Goal: Transaction & Acquisition: Purchase product/service

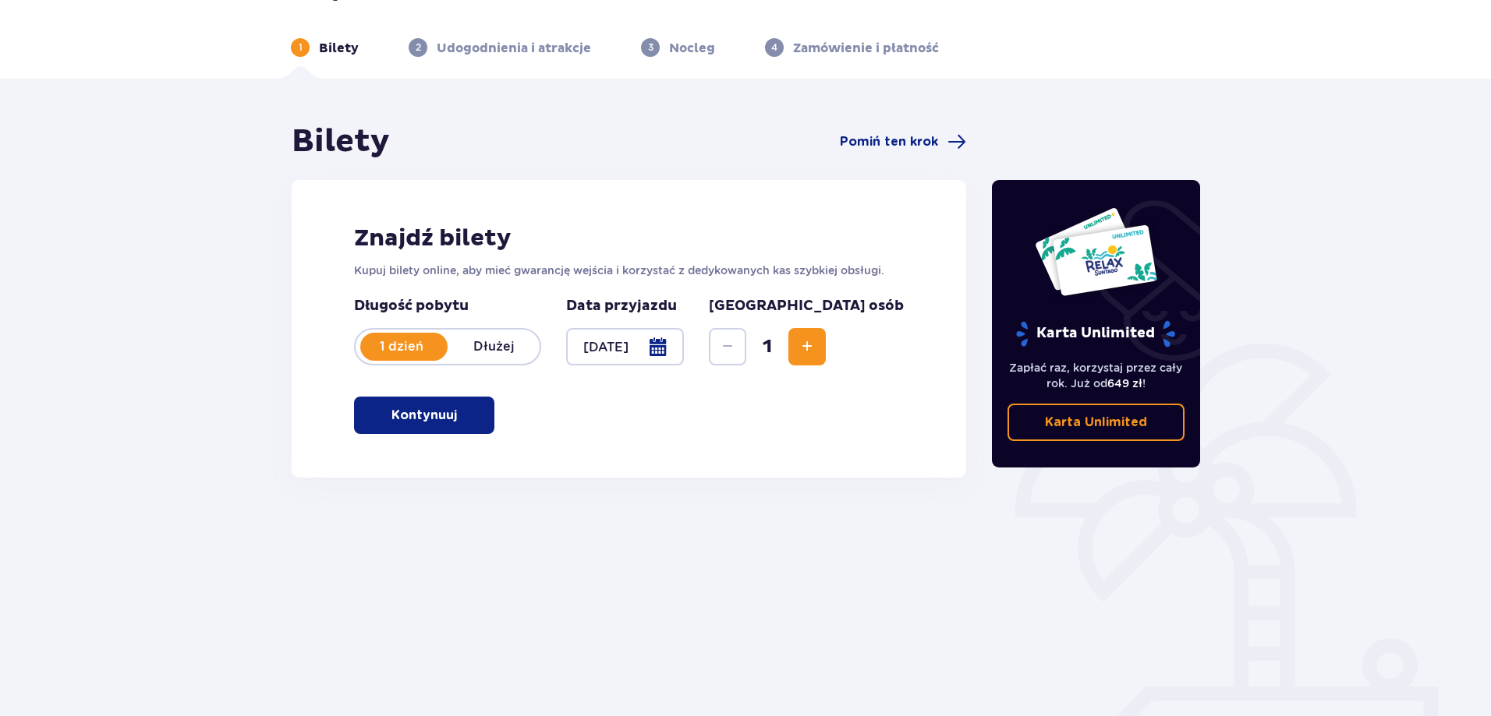
scroll to position [78, 0]
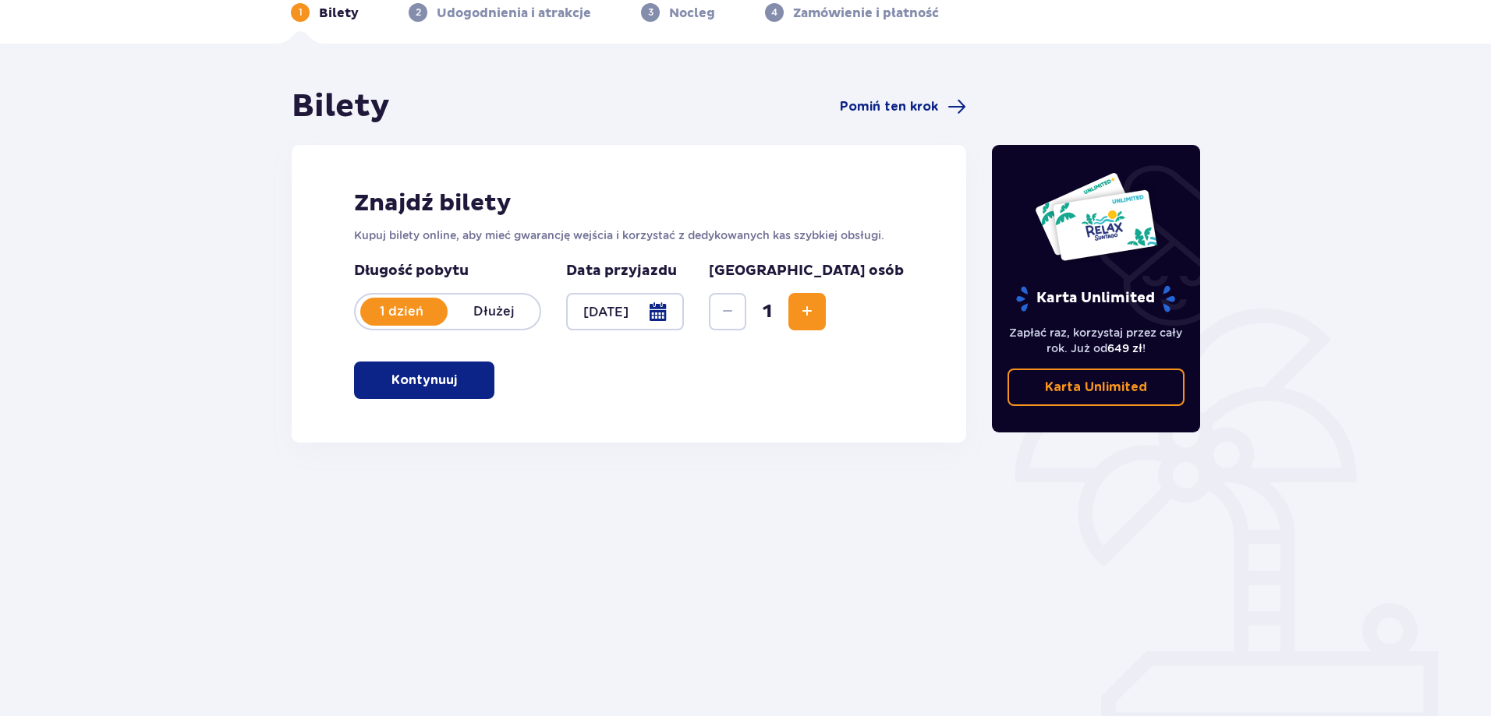
click at [498, 390] on div "Znajdź bilety Kupuj bilety online, aby mieć gwarancję wejścia i korzystać z ded…" at bounding box center [629, 294] width 674 height 298
click at [475, 385] on button "Kontynuuj" at bounding box center [424, 380] width 140 height 37
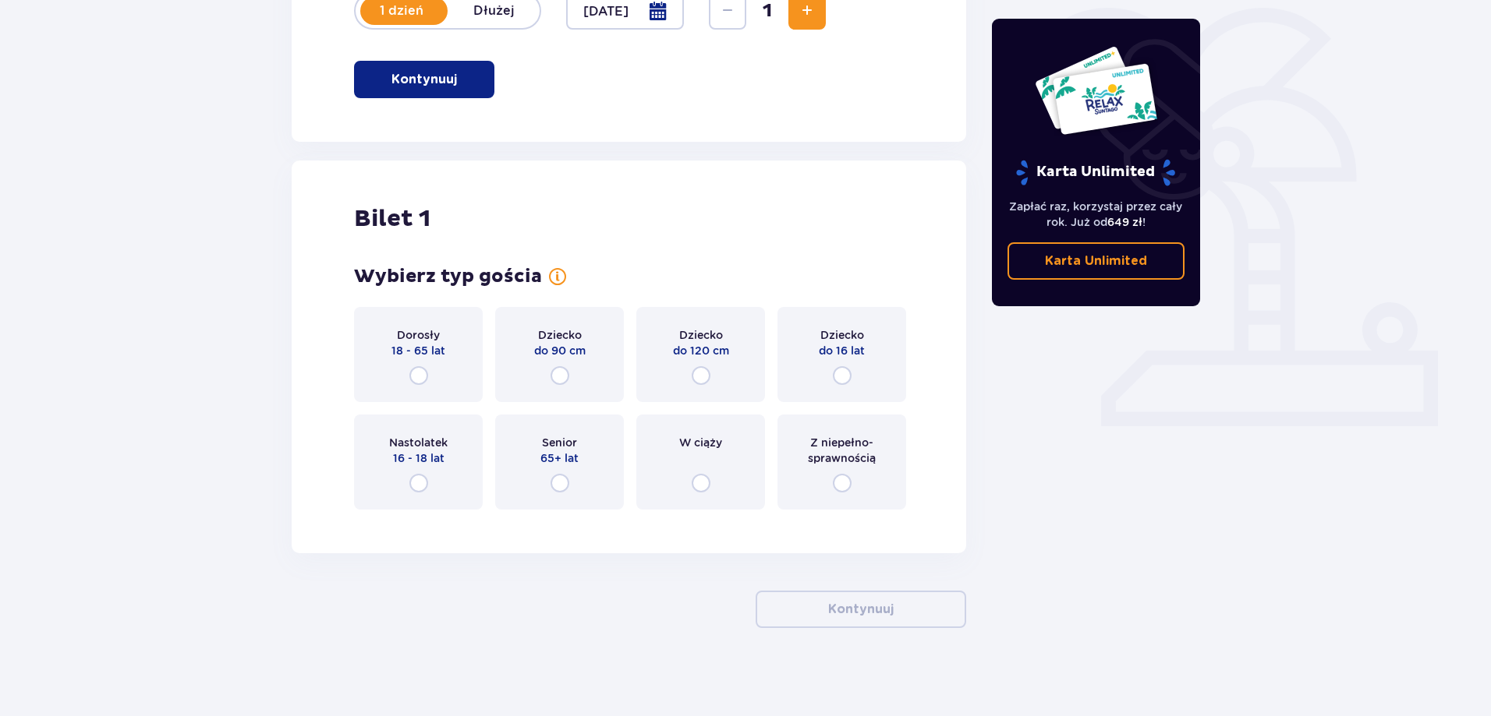
scroll to position [384, 0]
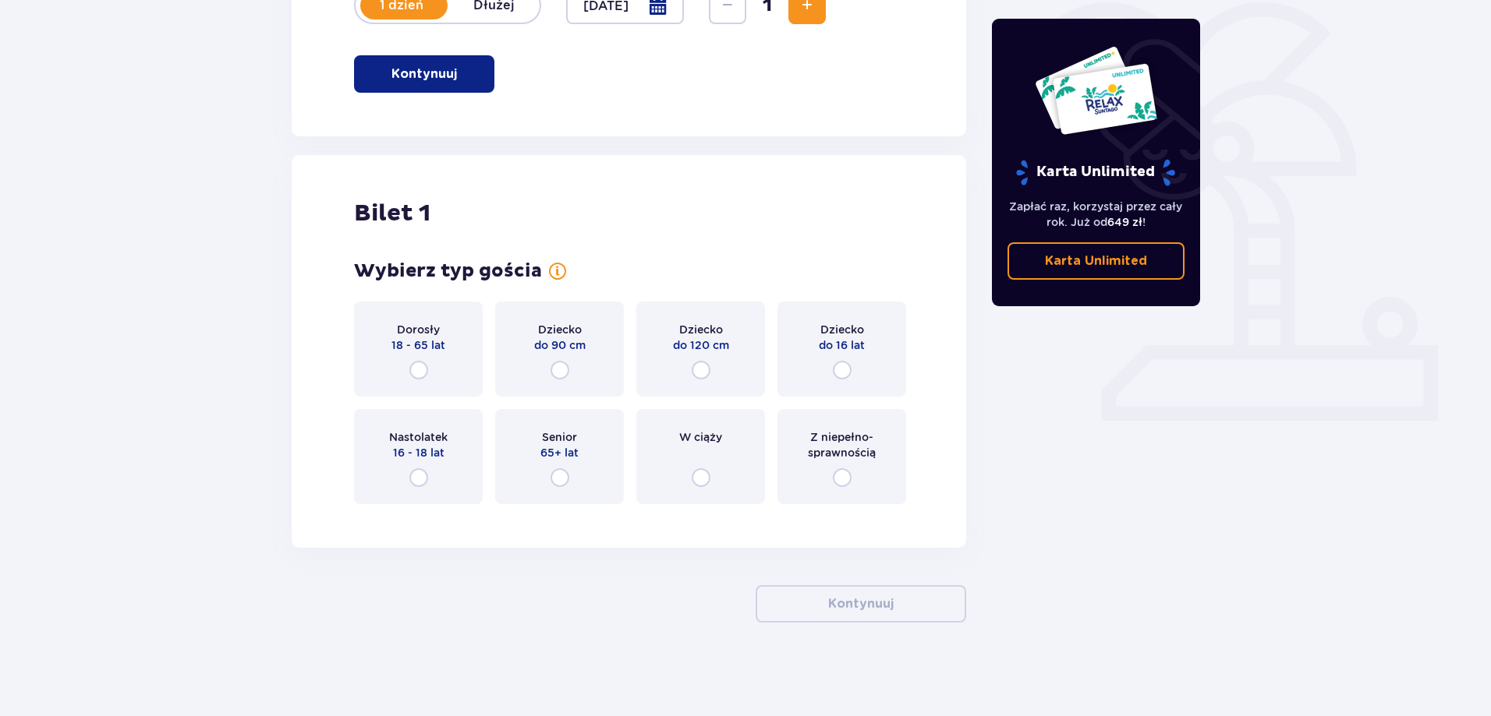
click at [419, 366] on input "radio" at bounding box center [418, 370] width 19 height 19
radio input "true"
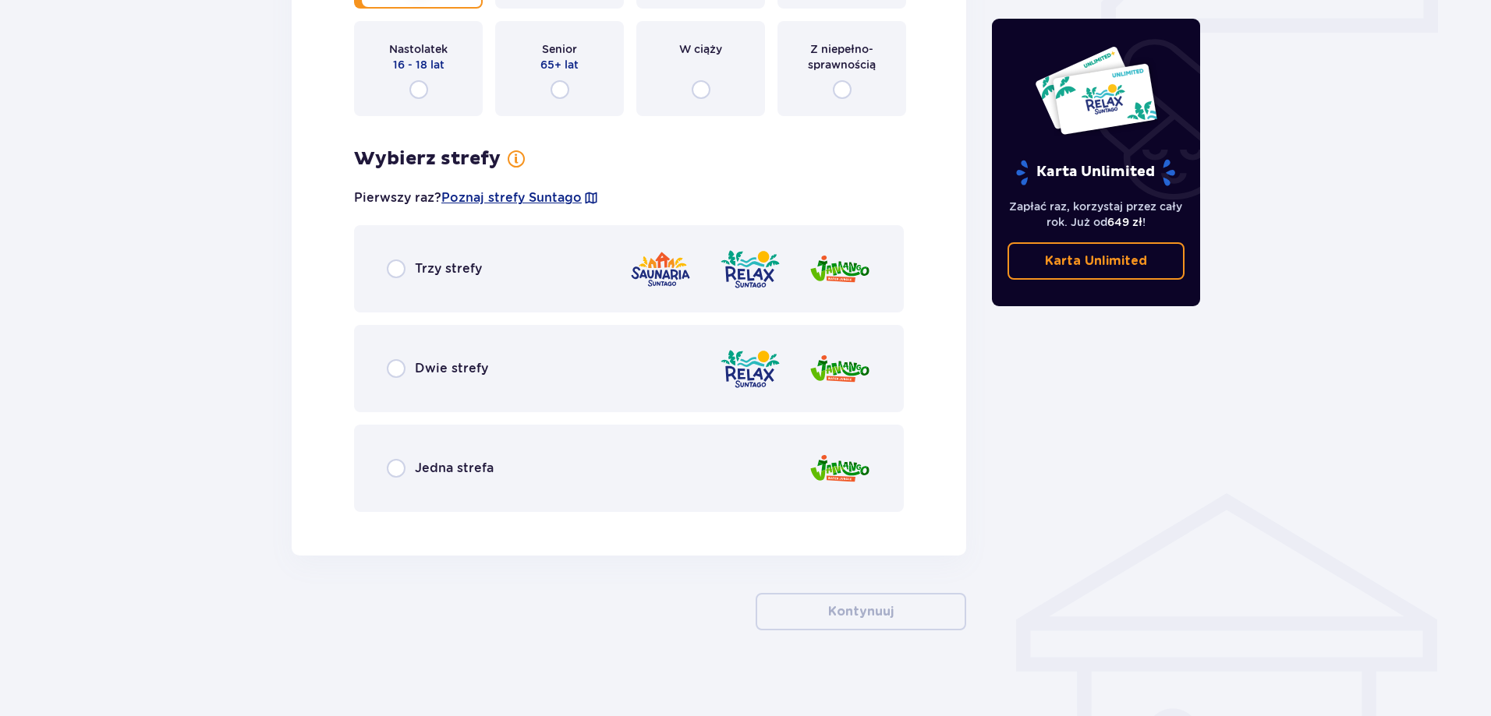
scroll to position [780, 0]
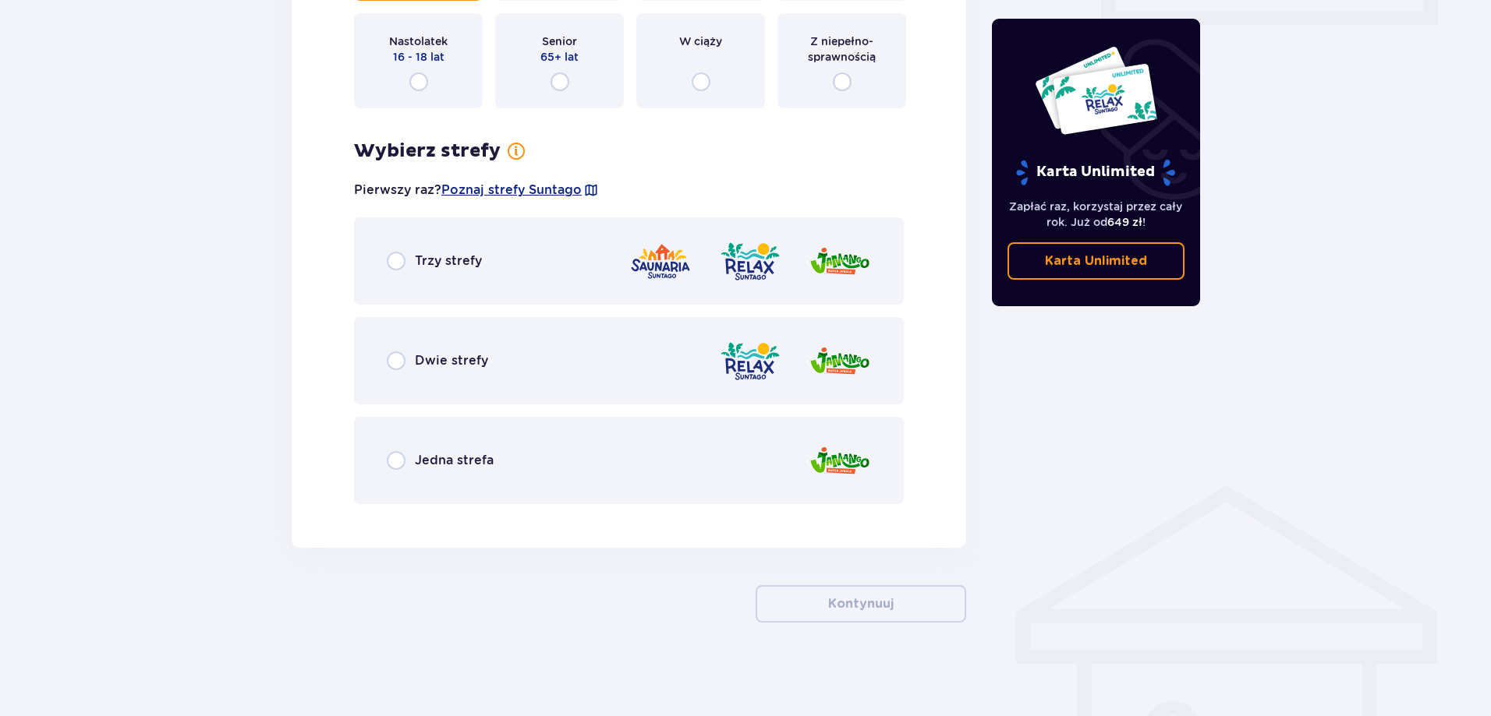
click at [526, 384] on div "Dwie strefy" at bounding box center [629, 360] width 550 height 87
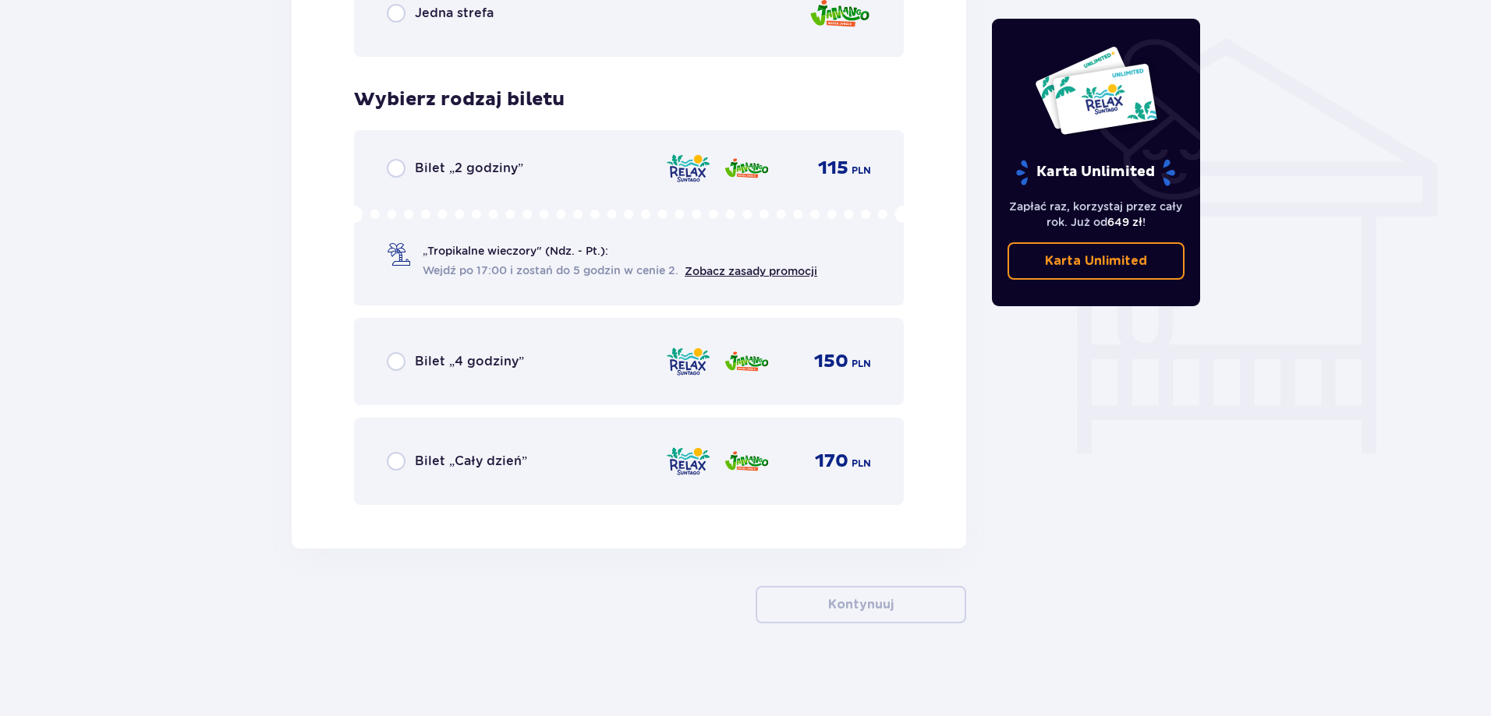
scroll to position [1229, 0]
click at [568, 189] on div "Bilet „2 godziny” 115 PLN „Tropikalne wieczory" (Ndz. - Pt.): Wejdź po 17:00 i …" at bounding box center [629, 216] width 550 height 175
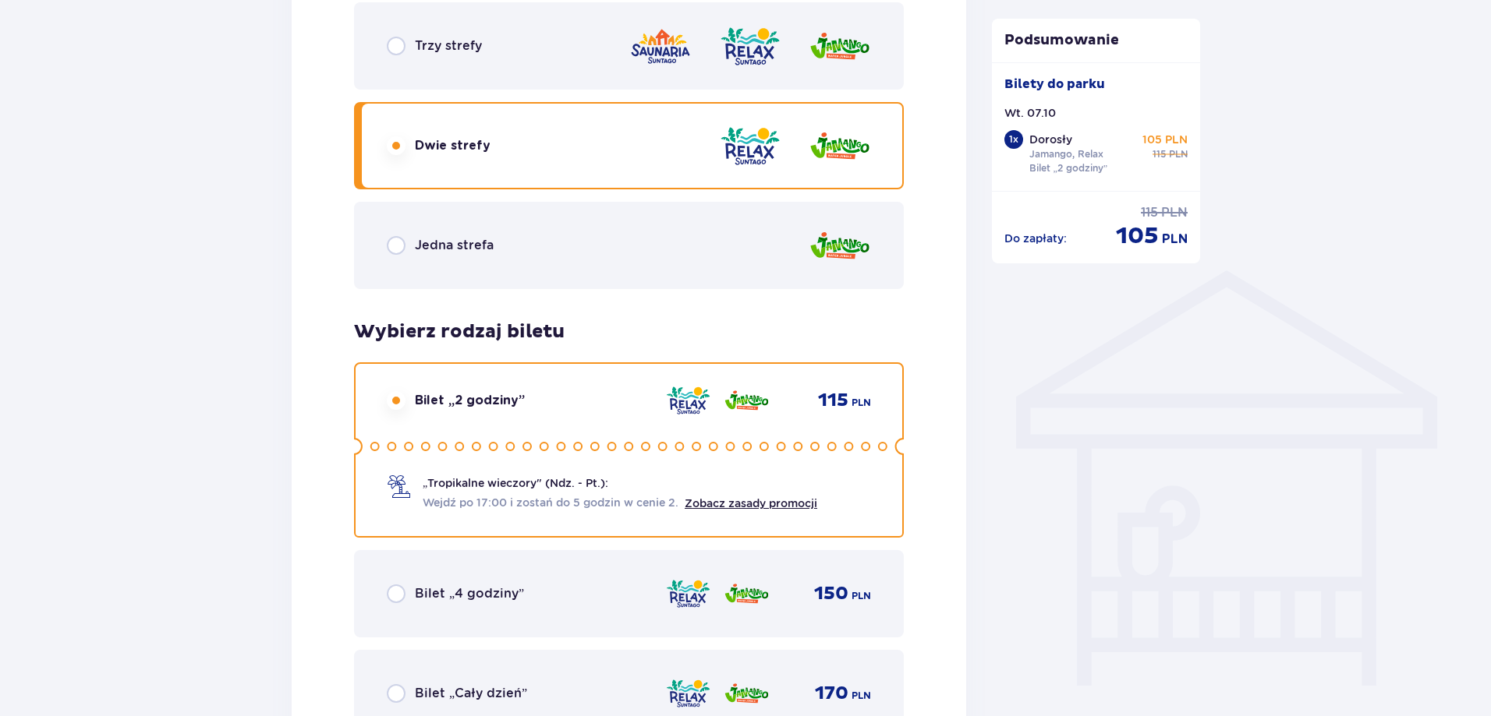
scroll to position [1232, 0]
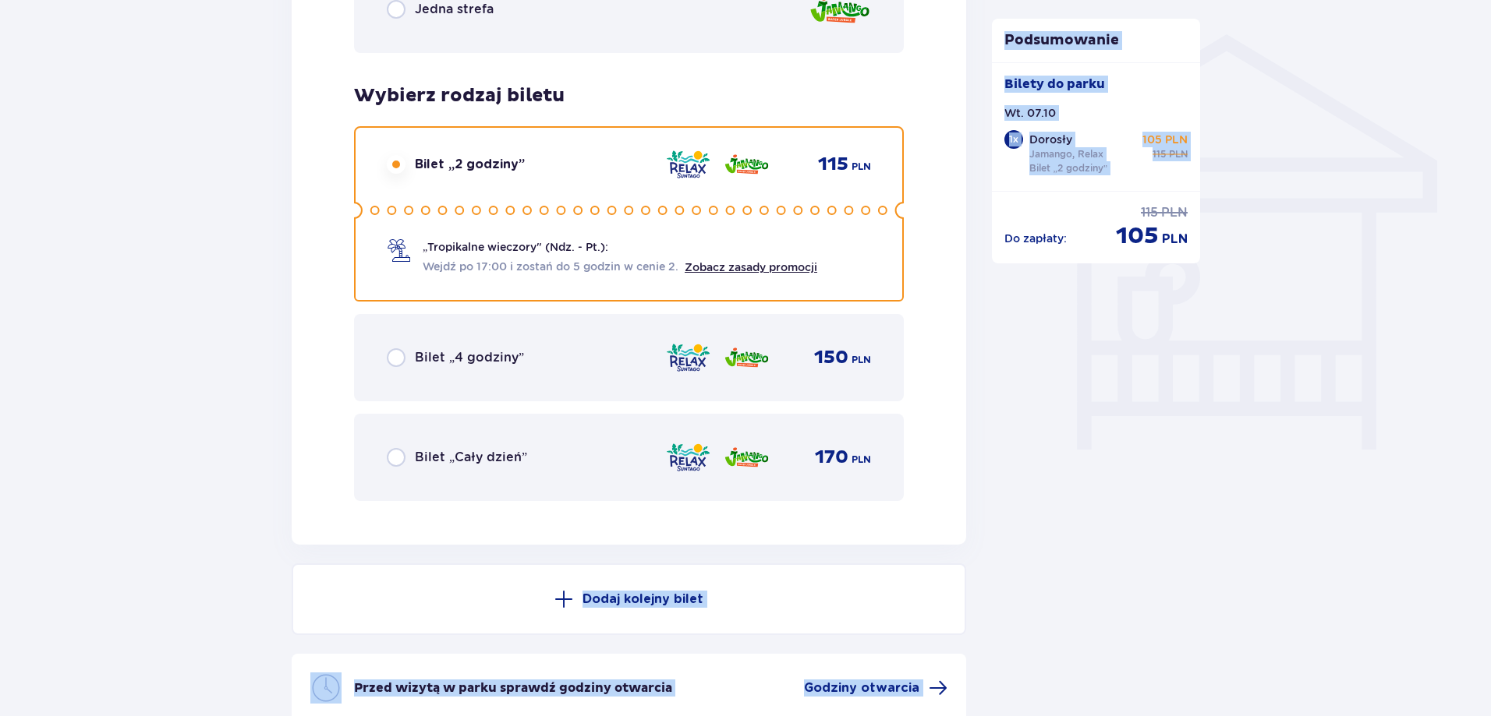
drag, startPoint x: 975, startPoint y: 421, endPoint x: 963, endPoint y: 497, distance: 77.4
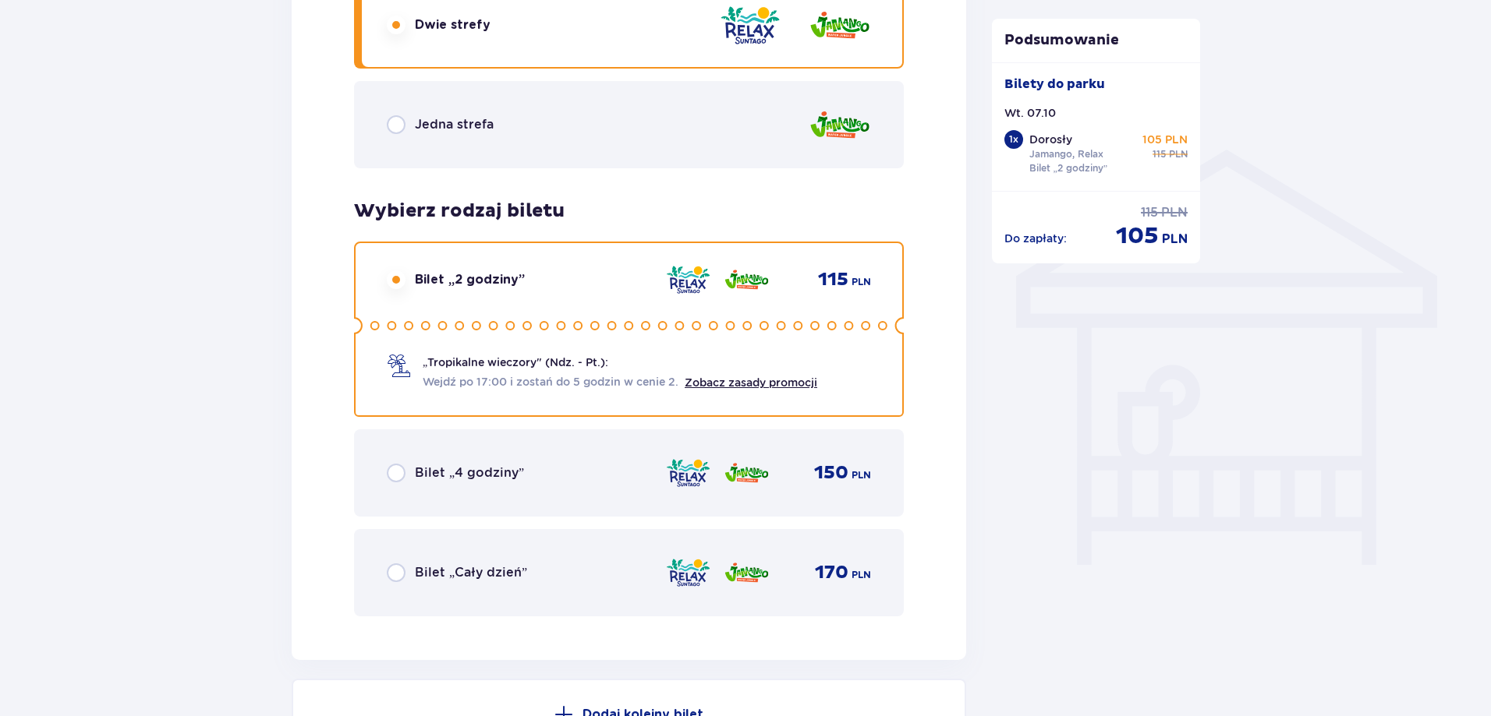
scroll to position [1154, 0]
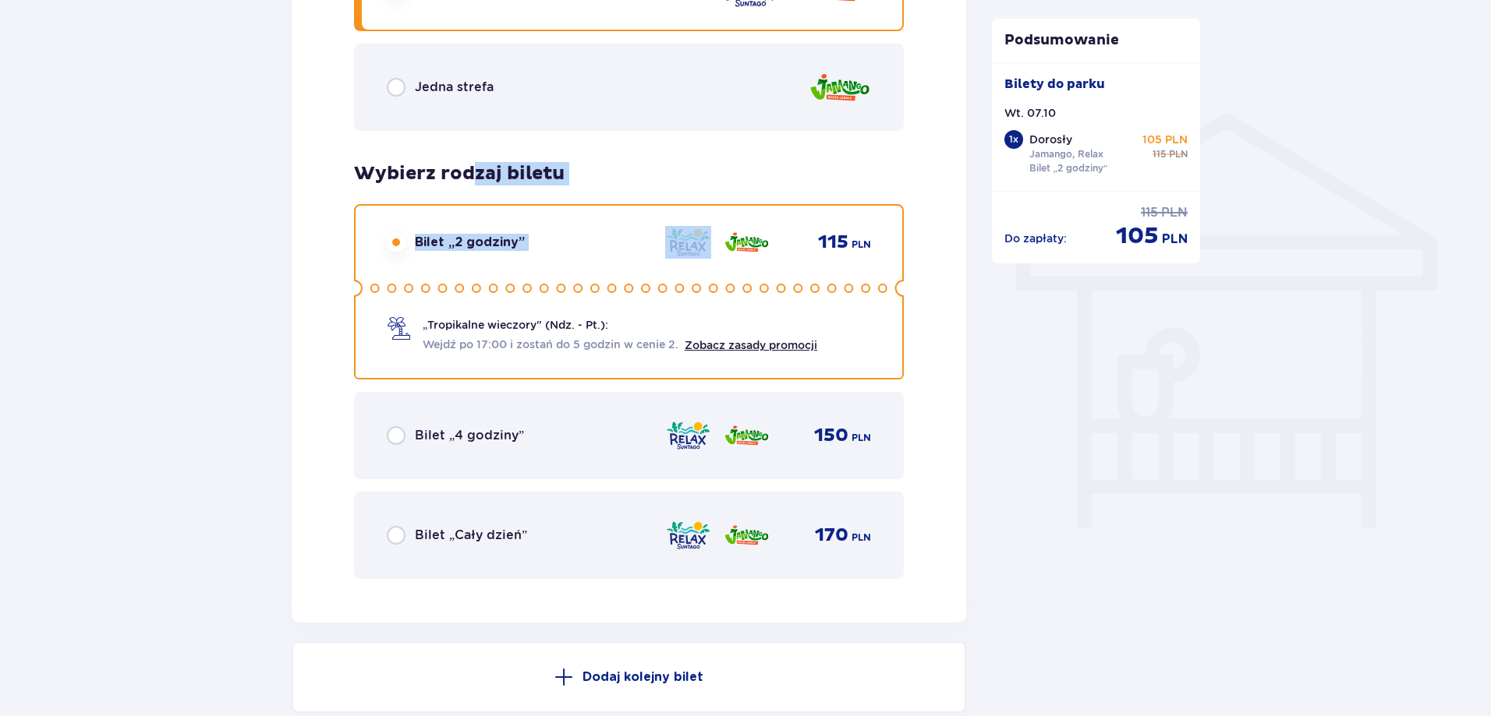
drag, startPoint x: 700, startPoint y: 161, endPoint x: 478, endPoint y: 174, distance: 222.5
click at [478, 174] on div "Wybierz typ gościa dla biletu o numerze 1 Dorosły 18 - 65 lat Dziecko do 90 cm …" at bounding box center [629, 34] width 550 height 1089
click at [478, 174] on h3 "Wybierz rodzaj biletu dla biletu o numerze 1" at bounding box center [459, 173] width 210 height 23
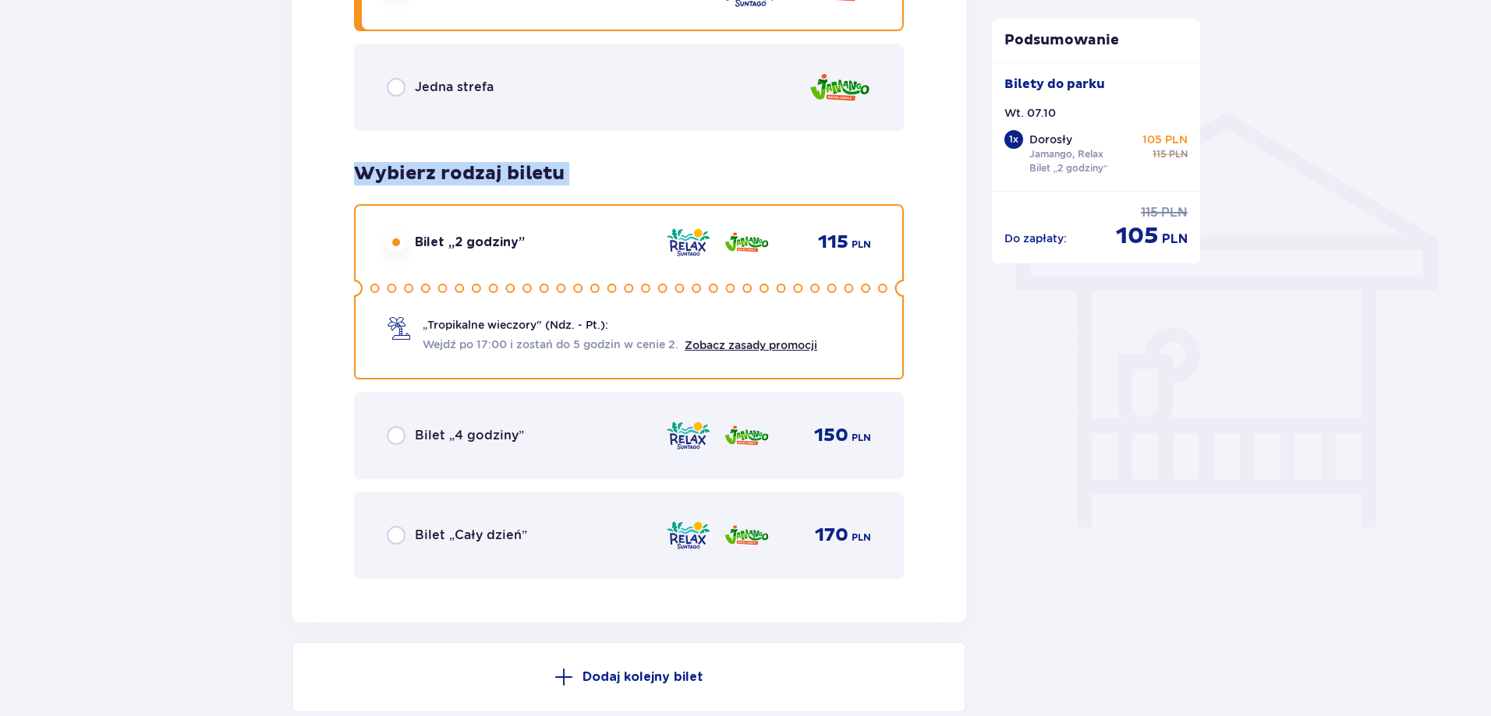
click at [478, 174] on h3 "Wybierz rodzaj biletu dla biletu o numerze 1" at bounding box center [459, 173] width 210 height 23
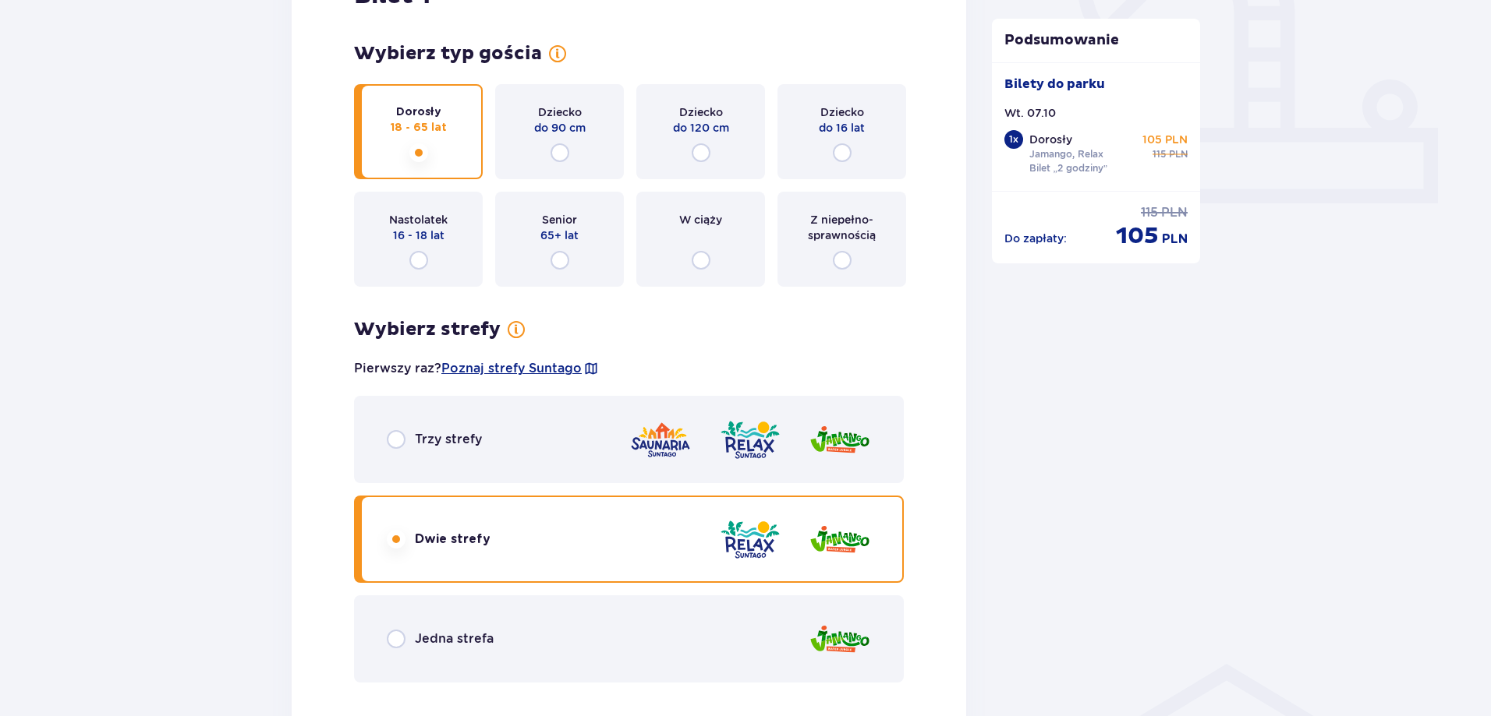
scroll to position [530, 0]
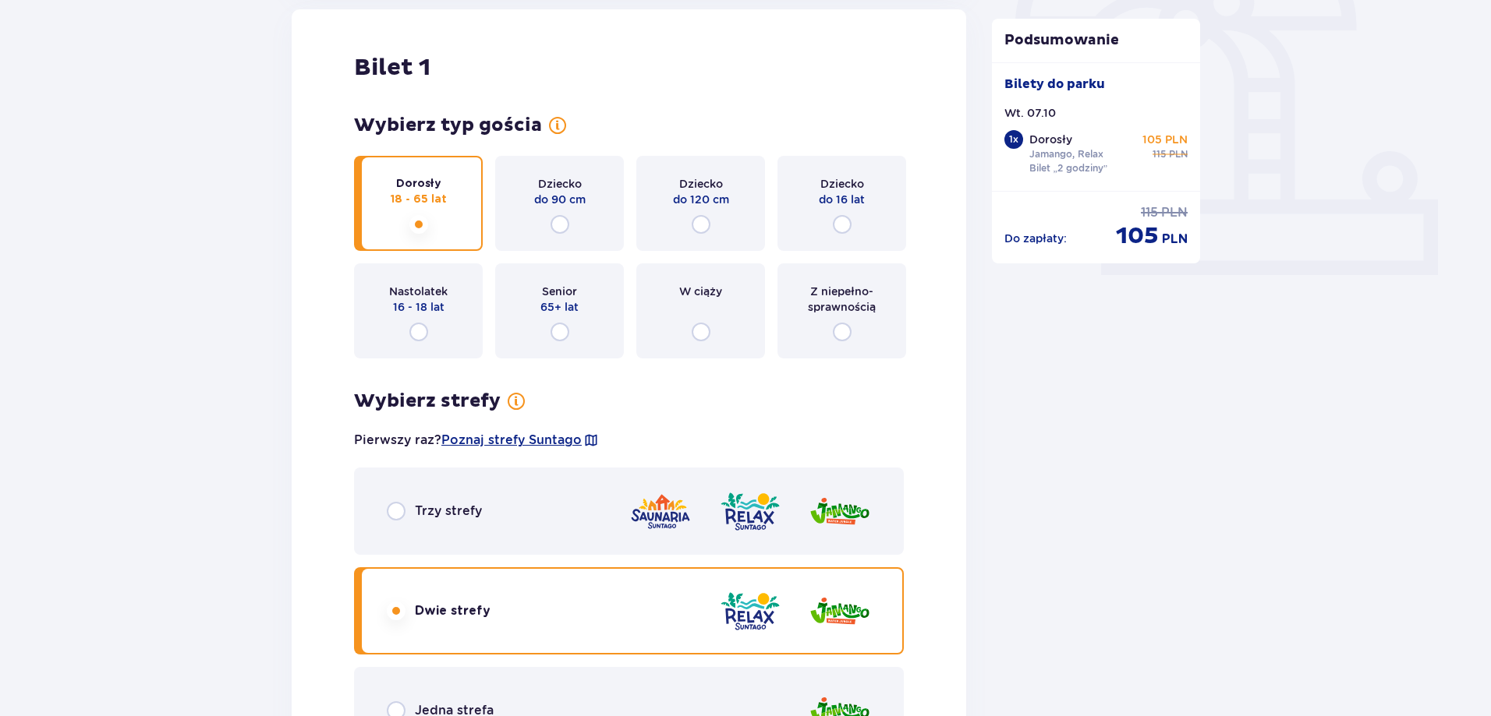
click at [705, 327] on input "radio" at bounding box center [701, 332] width 19 height 19
radio input "true"
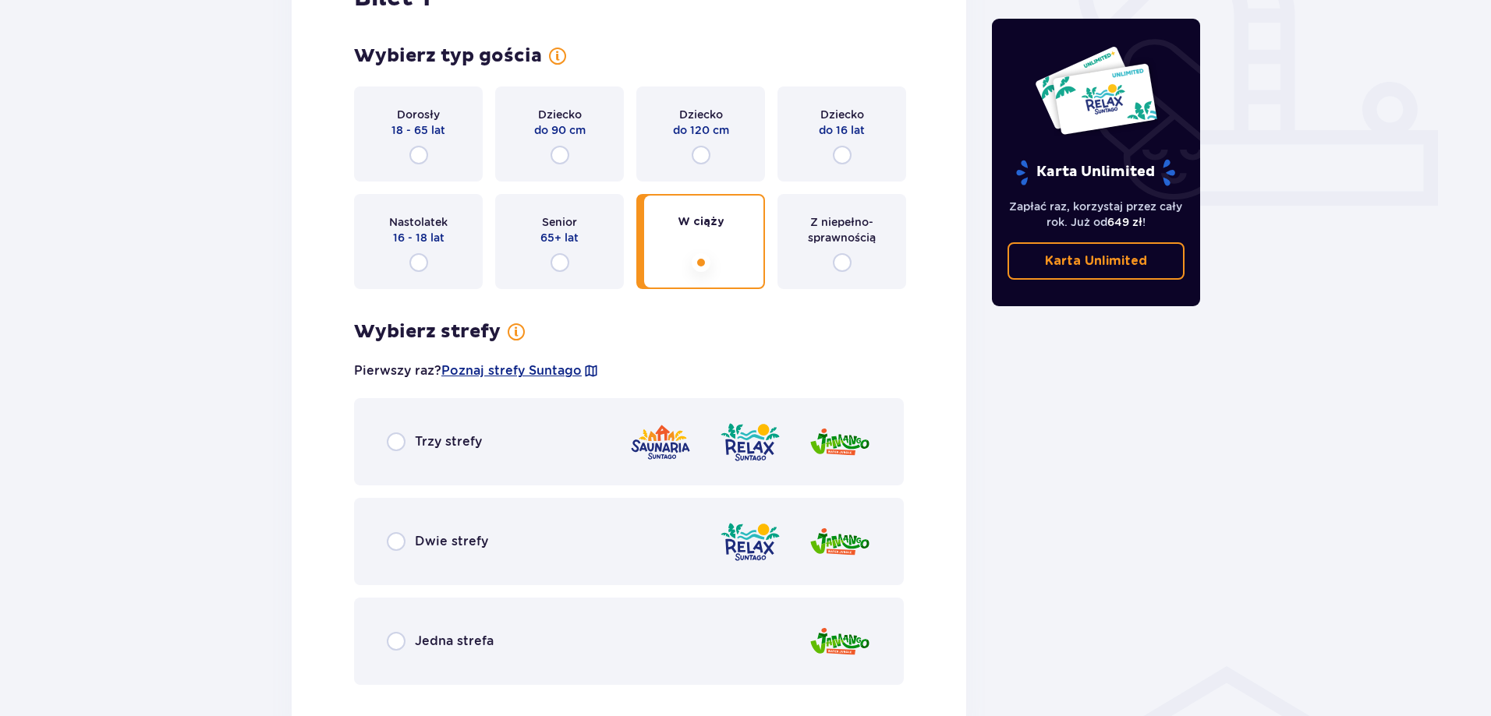
scroll to position [780, 0]
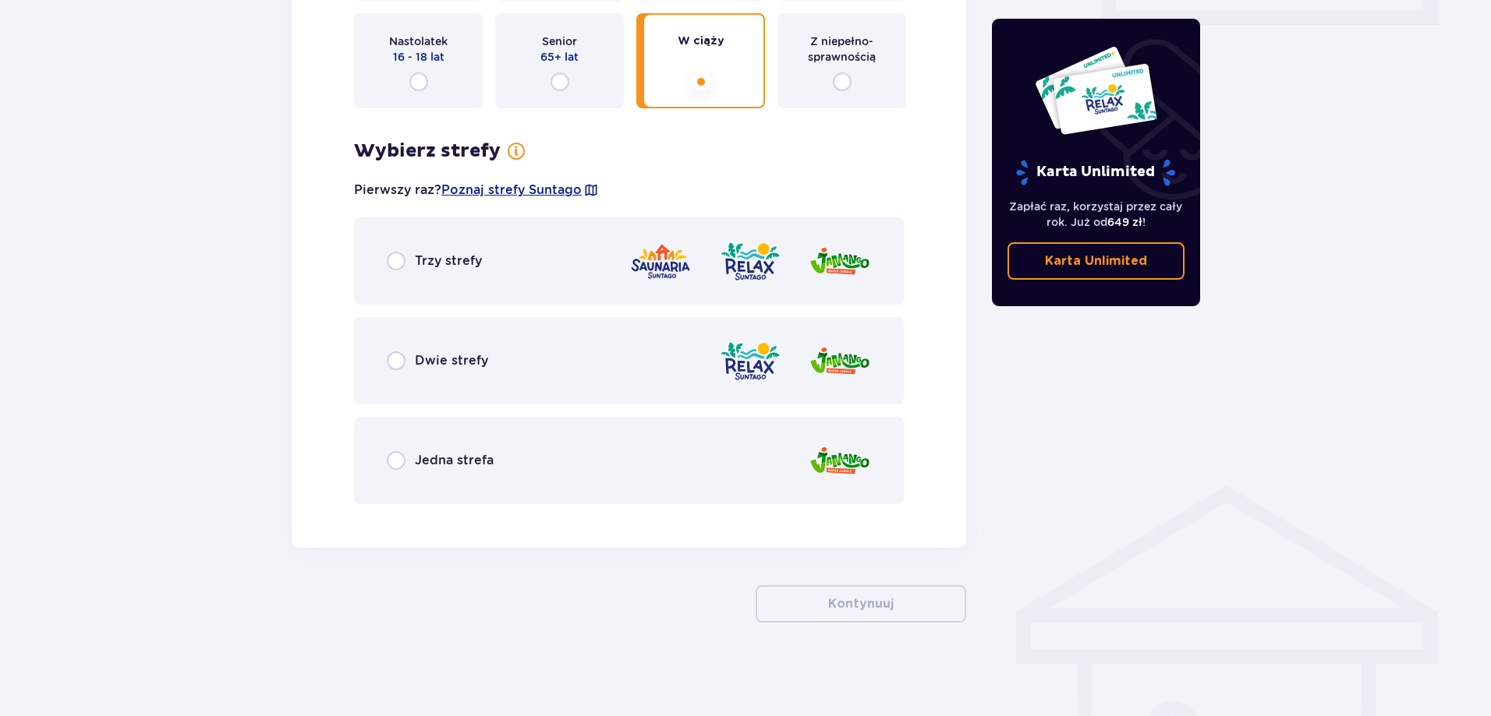
click at [636, 360] on div "Dwie strefy" at bounding box center [629, 360] width 550 height 87
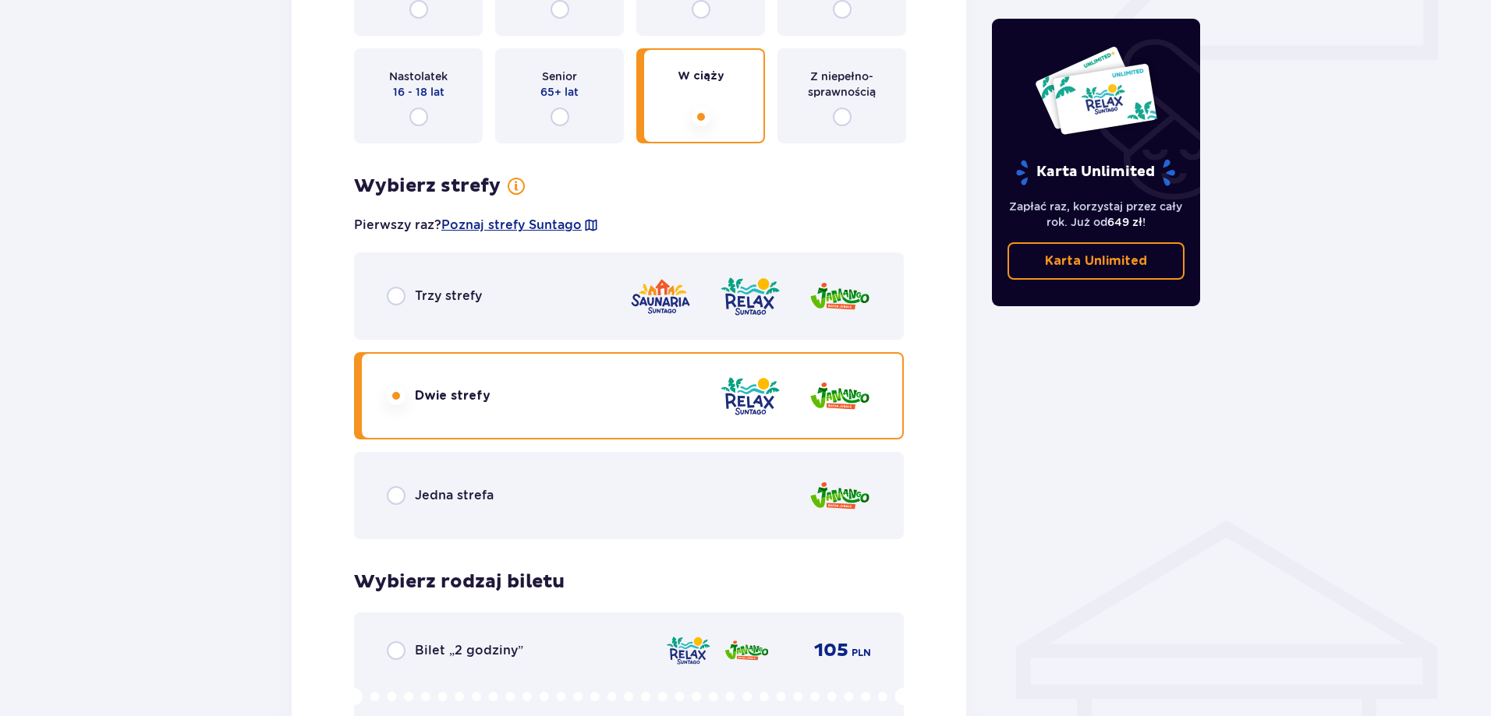
scroll to position [527, 0]
